Goal: Communication & Community: Answer question/provide support

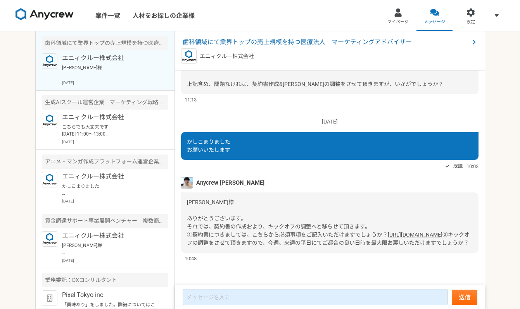
click at [387, 232] on link "[URL][DOMAIN_NAME]" at bounding box center [414, 235] width 55 height 6
click at [285, 162] on div "既読 10:03" at bounding box center [329, 166] width 297 height 9
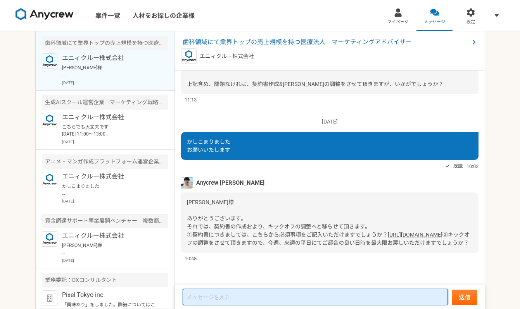
click at [227, 293] on textarea at bounding box center [314, 297] width 265 height 16
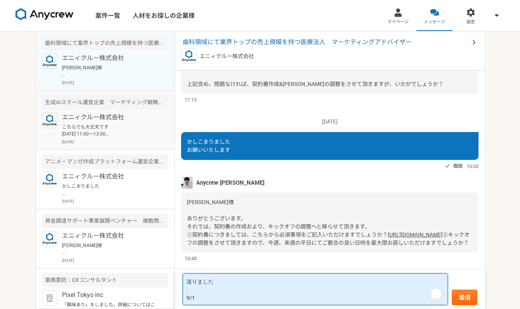
type textarea "送りました 9/1"
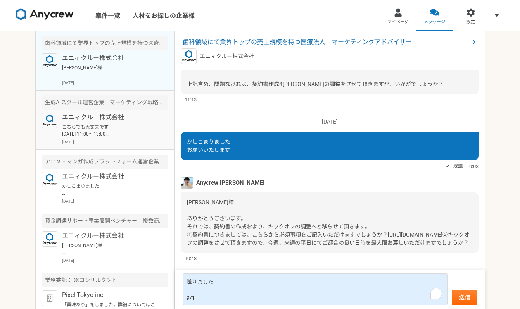
click at [112, 132] on p "こちらでも大丈夫です [DATE] 11:00〜13:00 [DATE] 15:00〜17:00 [DATE] 9:00〜11:00 [DATE] 9:00〜…" at bounding box center [110, 131] width 96 height 14
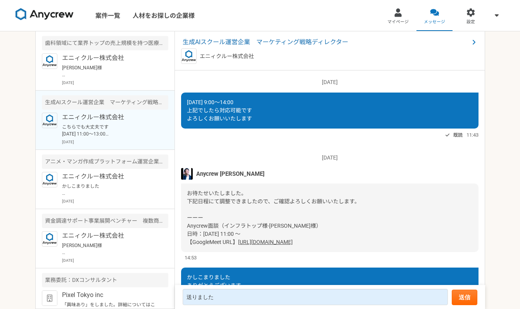
scroll to position [677, 0]
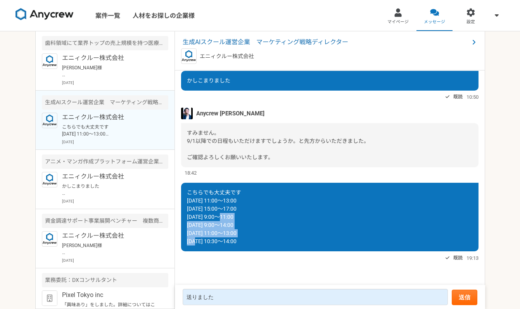
drag, startPoint x: 232, startPoint y: 233, endPoint x: 183, endPoint y: 220, distance: 50.2
click at [183, 220] on div "こちらでも大丈夫です [DATE] 11:00〜13:00 [DATE] 15:00〜17:00 [DATE] 9:00〜11:00 [DATE] 9:00〜…" at bounding box center [329, 217] width 297 height 69
copy span "[DATE] 9:00〜14:00 [DATE] 11:00〜13:00 [DATE] 10:30〜14:00"
click at [123, 70] on p "[PERSON_NAME]様 ありがとうございます。 それでは、契約書の作成おより、キックオフの調整へと移らせて頂きます。 ①契約書につきましては、こちらから…" at bounding box center [110, 71] width 96 height 14
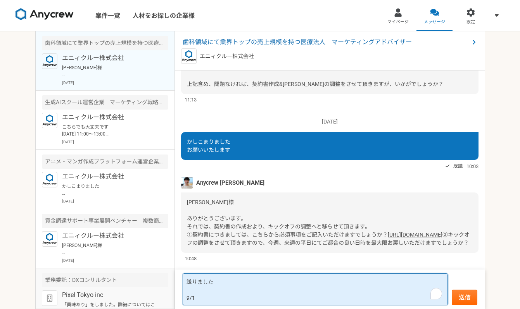
drag, startPoint x: 202, startPoint y: 300, endPoint x: 171, endPoint y: 296, distance: 31.3
click at [170, 296] on main "歯科領域にて業界トップの売上規模を持つ医療法人　マーケティングアドバイザー エニィクルー株式会社 [PERSON_NAME]様 ありがとうございます。 それで…" at bounding box center [259, 170] width 449 height 278
paste textarea "9:00〜14:00 [DATE] 11:00〜13:00 [DATE] 10:30〜14:00"
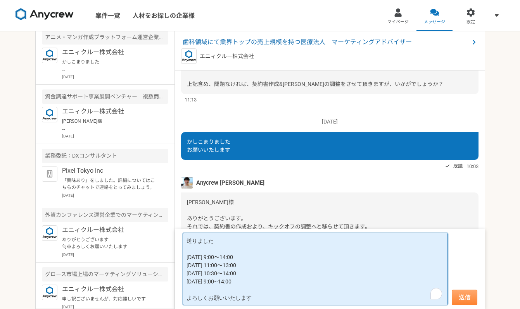
type textarea "送りました [DATE] 9:00〜14:00 [DATE] 11:00〜13:00 [DATE] 10:30〜14:00 [DATE] 9:00~14:00…"
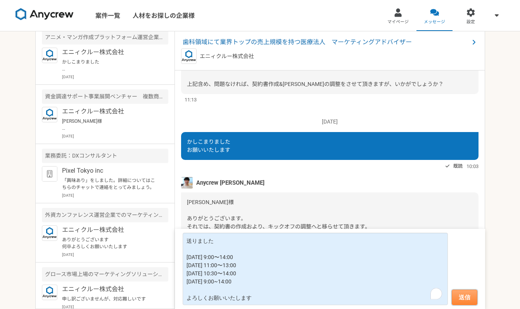
click at [470, 297] on button "送信" at bounding box center [464, 297] width 26 height 15
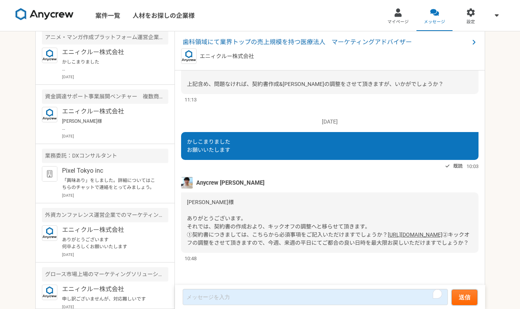
scroll to position [830, 0]
